Goal: Check status: Check status

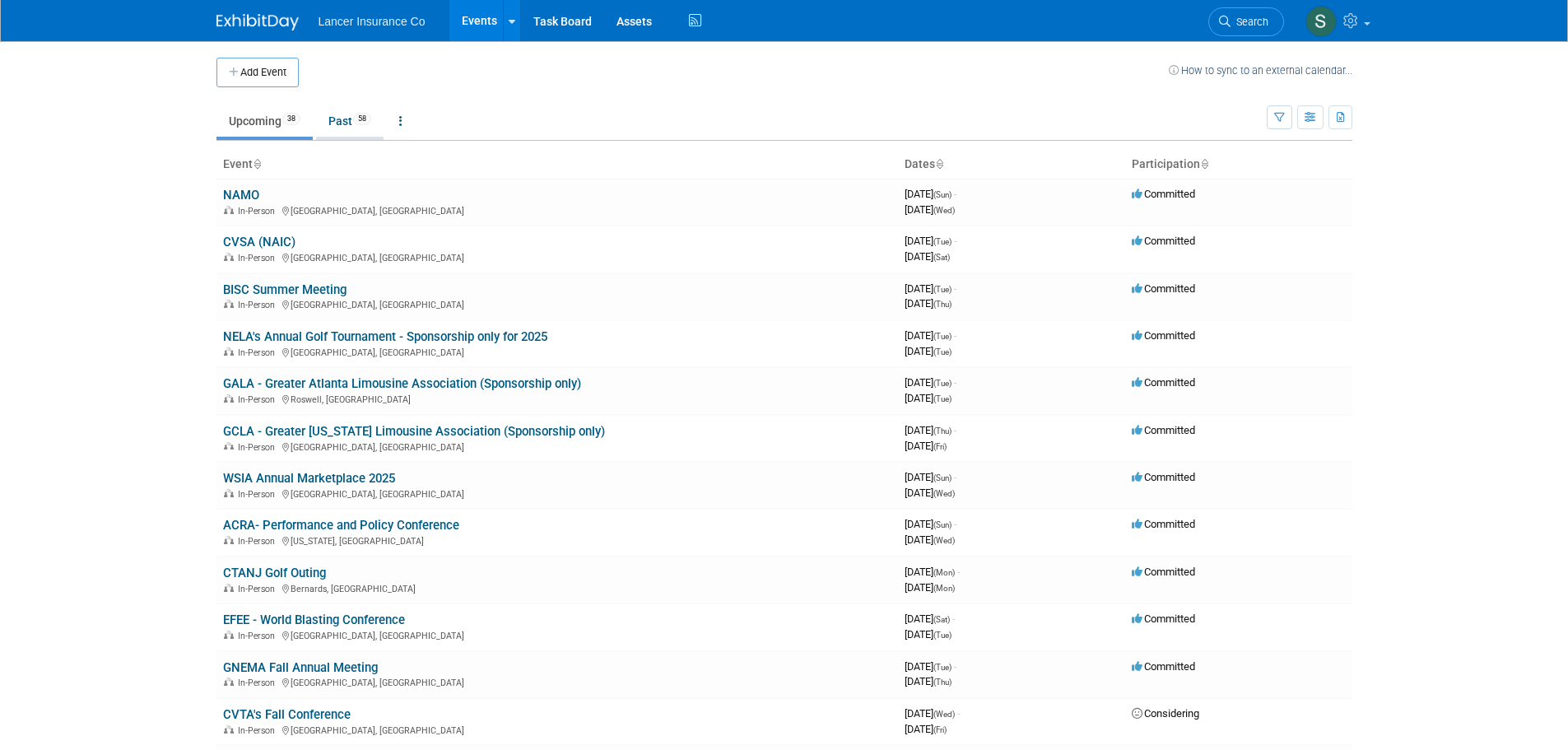
click at [353, 108] on link "Past 58" at bounding box center [349, 121] width 67 height 31
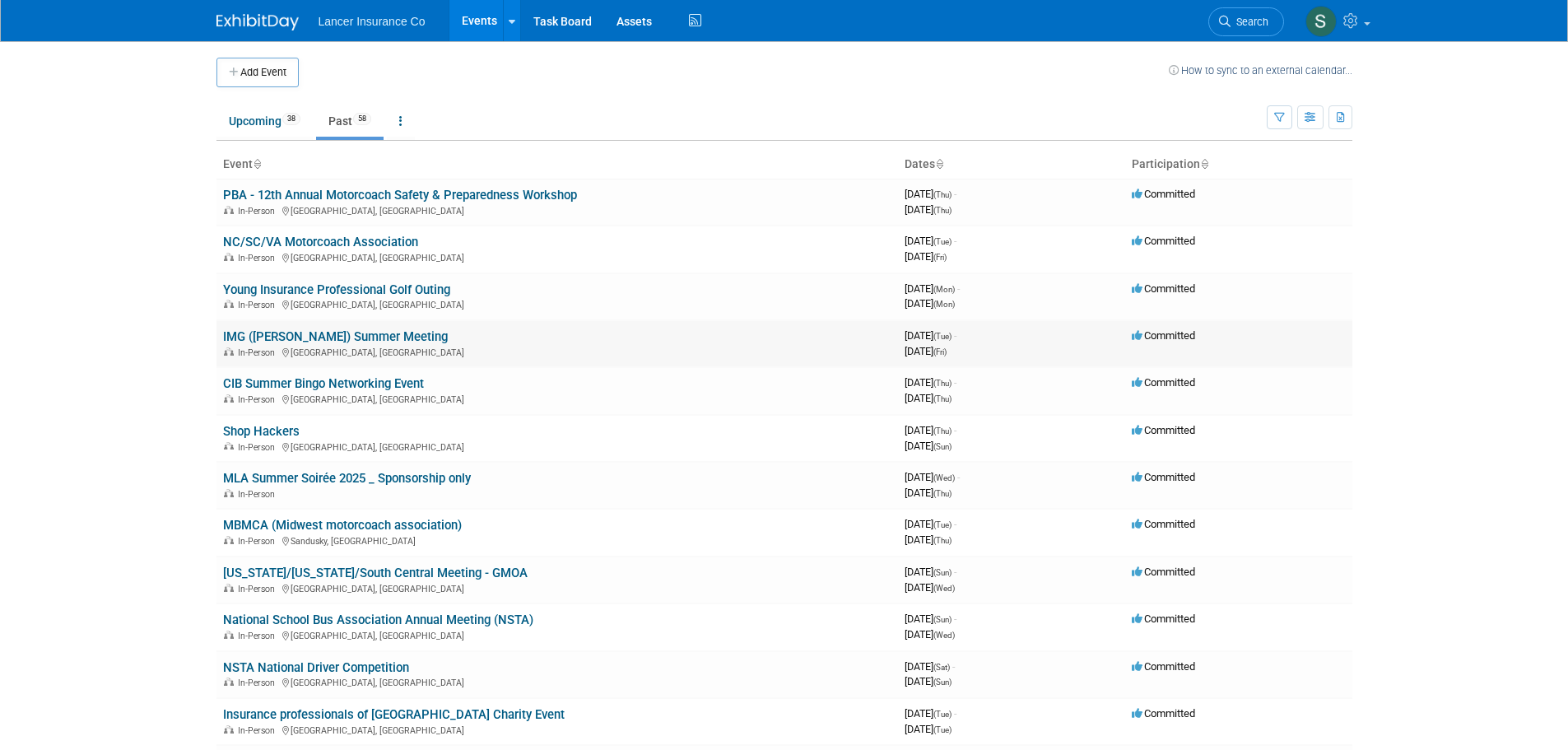
click at [290, 334] on link "IMG ([PERSON_NAME]) Summer Meeting" at bounding box center [335, 337] width 225 height 15
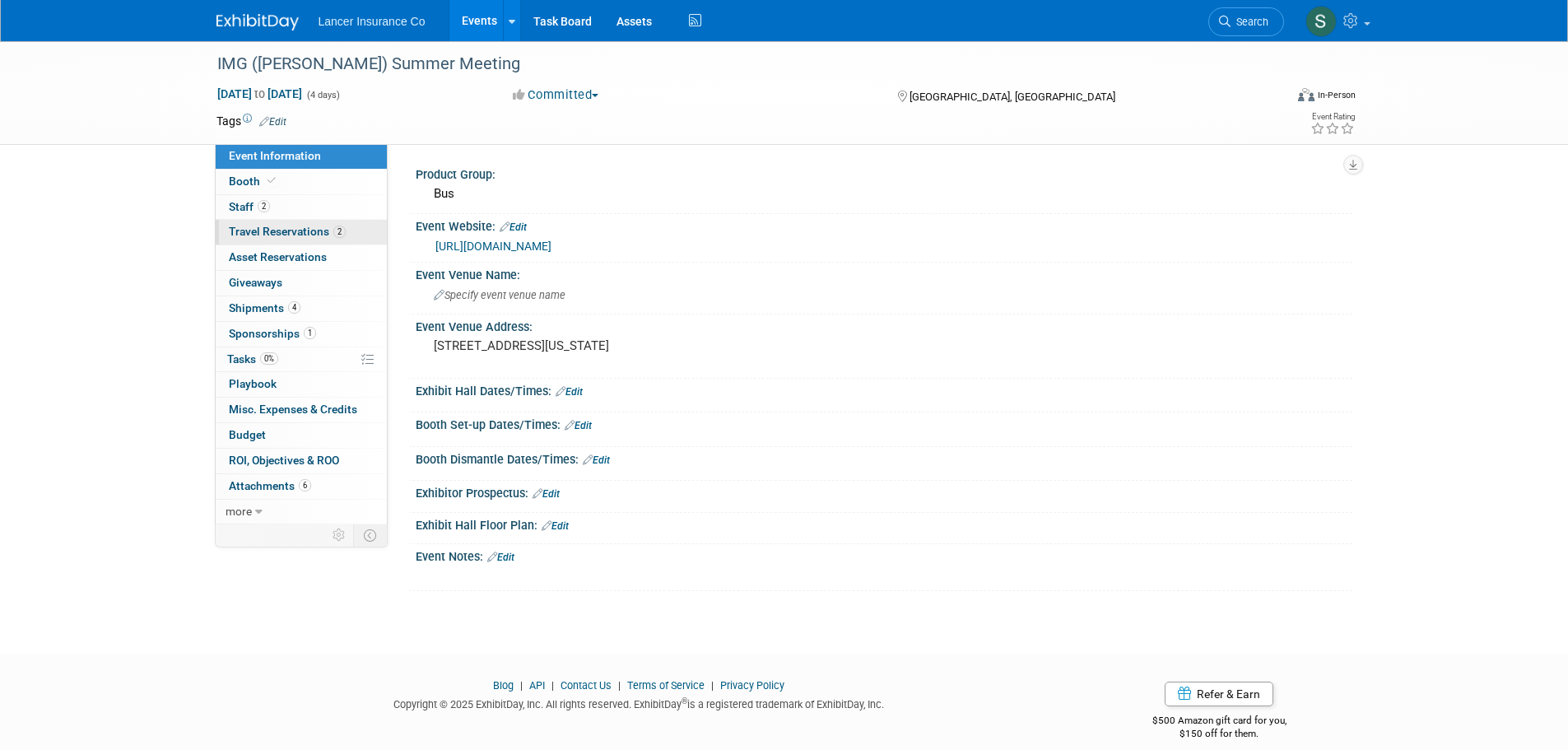
click at [270, 233] on span "Travel Reservations 2" at bounding box center [287, 232] width 117 height 13
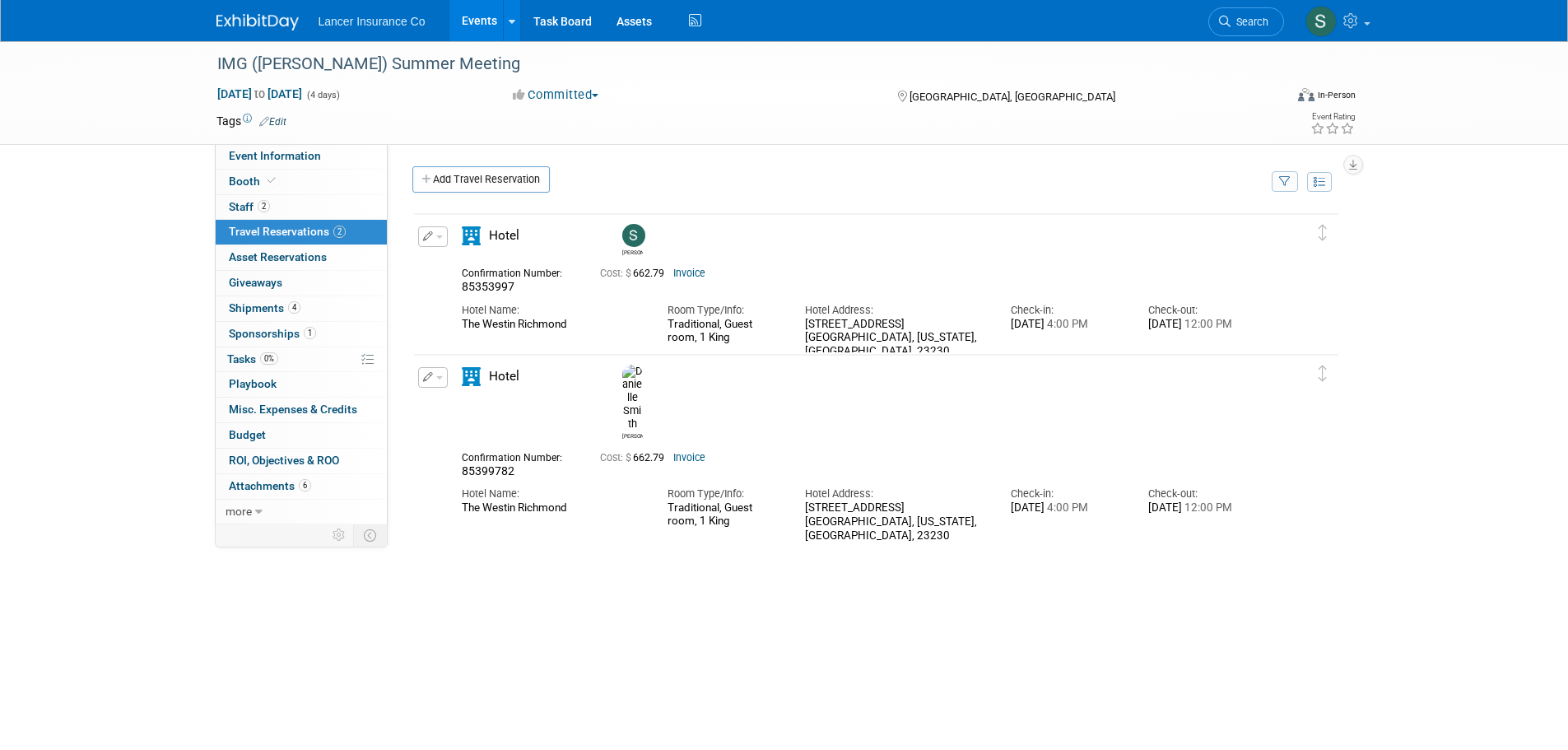
click at [686, 271] on link "Invoice" at bounding box center [689, 273] width 32 height 11
